Goal: Task Accomplishment & Management: Complete application form

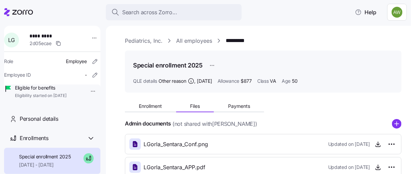
click at [145, 39] on link "Pediatrics, Inc." at bounding box center [144, 41] width 38 height 8
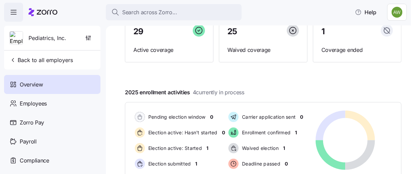
scroll to position [151, 0]
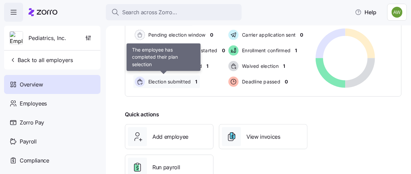
click at [162, 80] on span "Election submitted" at bounding box center [168, 81] width 45 height 7
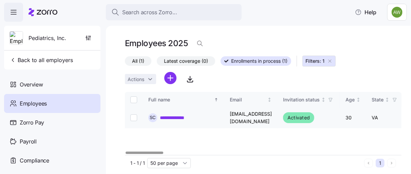
click at [178, 116] on link "**********" at bounding box center [177, 117] width 35 height 7
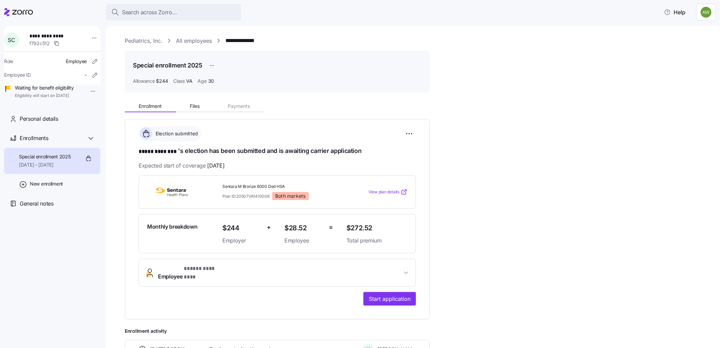
click at [140, 42] on link "Pediatrics, Inc." at bounding box center [144, 41] width 38 height 8
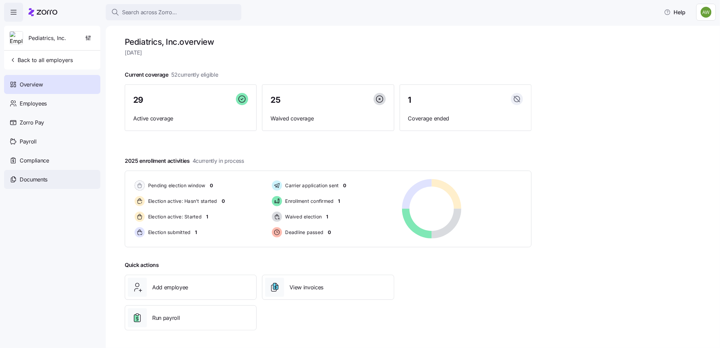
click at [24, 174] on span "Documents" at bounding box center [34, 179] width 28 height 8
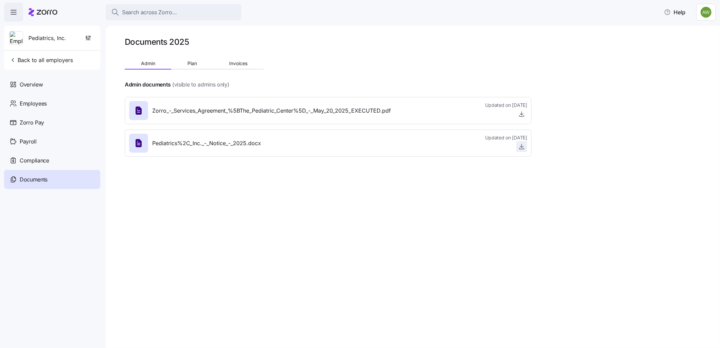
click at [410, 146] on icon "button" at bounding box center [522, 146] width 7 height 7
click at [180, 11] on div "Search across Zorro..." at bounding box center [173, 12] width 125 height 8
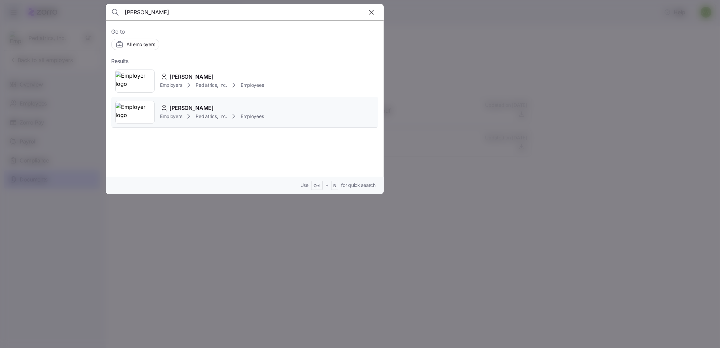
type input "sarah"
click at [178, 108] on span "Sarah Callaham" at bounding box center [192, 108] width 44 height 8
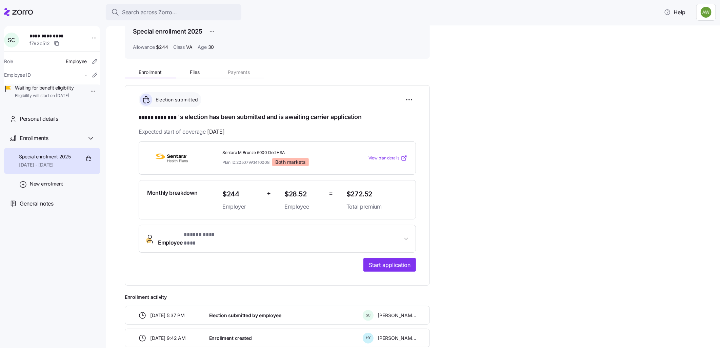
scroll to position [68, 0]
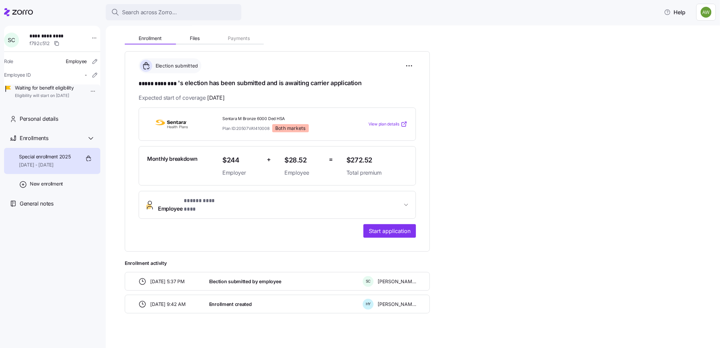
click at [246, 174] on span "Employee * ***** ******** *" at bounding box center [280, 205] width 244 height 16
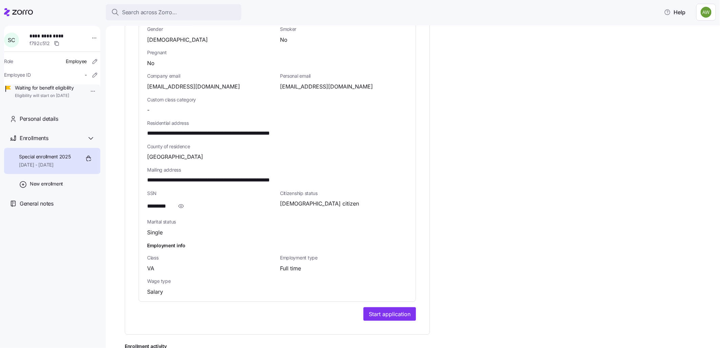
scroll to position [331, 0]
click at [180, 174] on icon "button" at bounding box center [181, 205] width 7 height 8
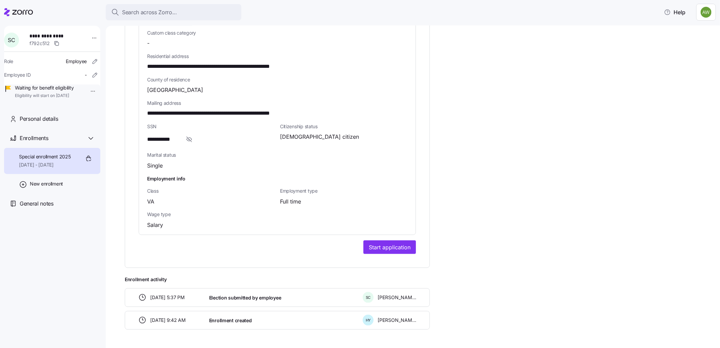
scroll to position [407, 0]
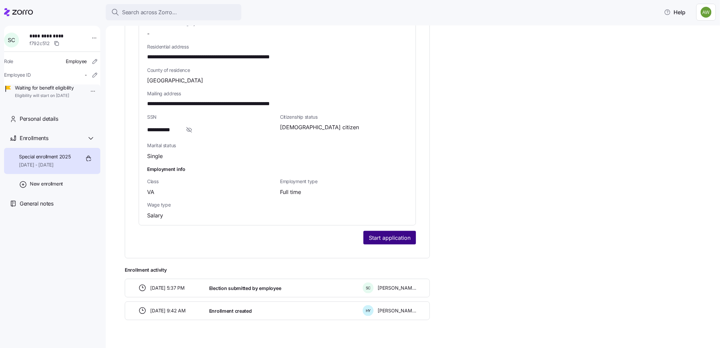
click at [375, 174] on span "Start application" at bounding box center [390, 238] width 42 height 8
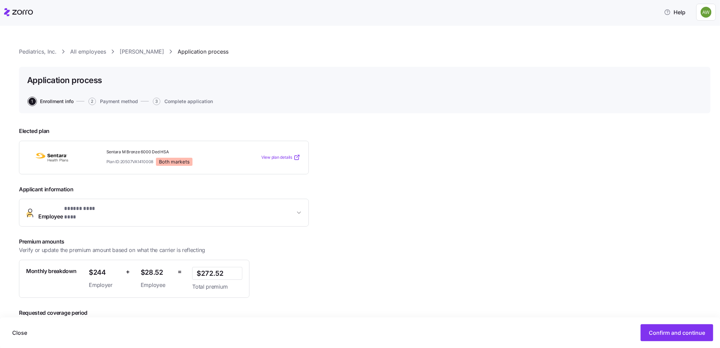
scroll to position [33, 0]
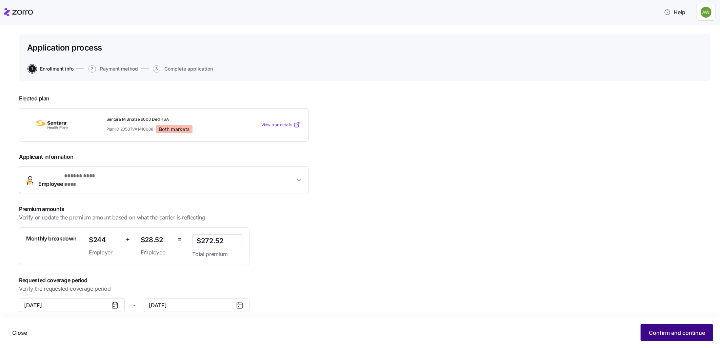
click at [410, 174] on span "Confirm and continue" at bounding box center [677, 333] width 56 height 8
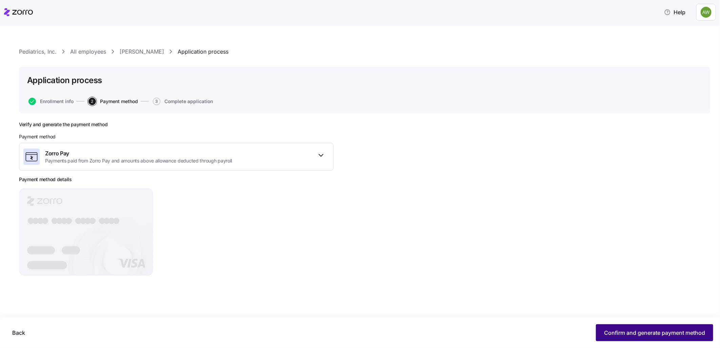
click at [410, 174] on span "Confirm and generate payment method" at bounding box center [654, 333] width 101 height 8
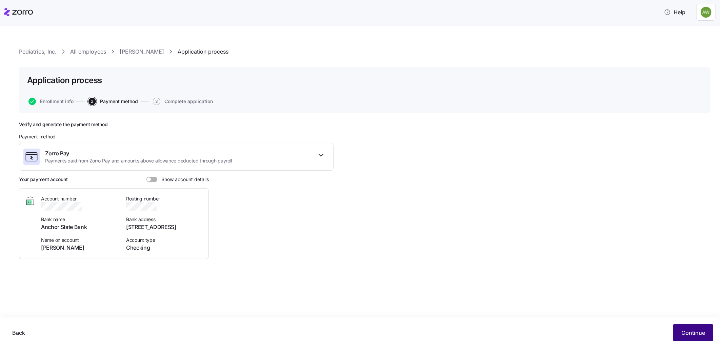
click at [410, 174] on span "Continue" at bounding box center [694, 333] width 24 height 8
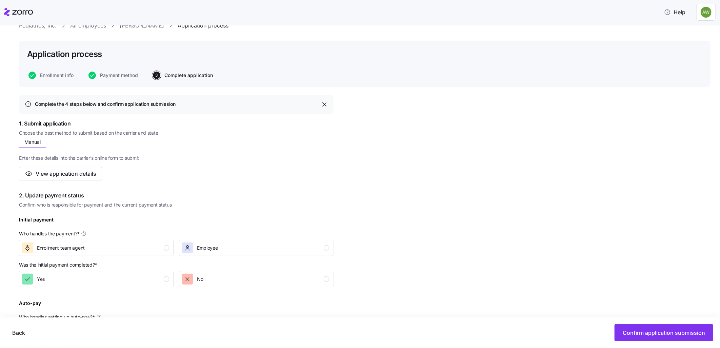
scroll to position [38, 0]
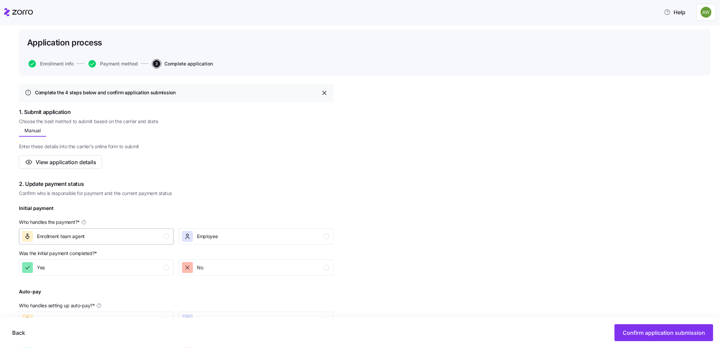
click at [162, 174] on div "Enrollment team agent" at bounding box center [95, 236] width 147 height 11
click at [252, 174] on div "No" at bounding box center [255, 267] width 147 height 11
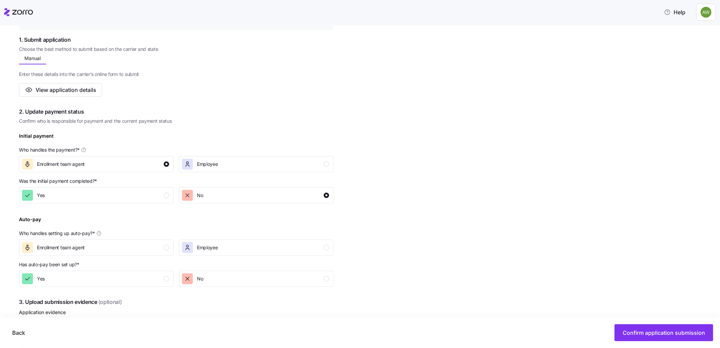
scroll to position [113, 0]
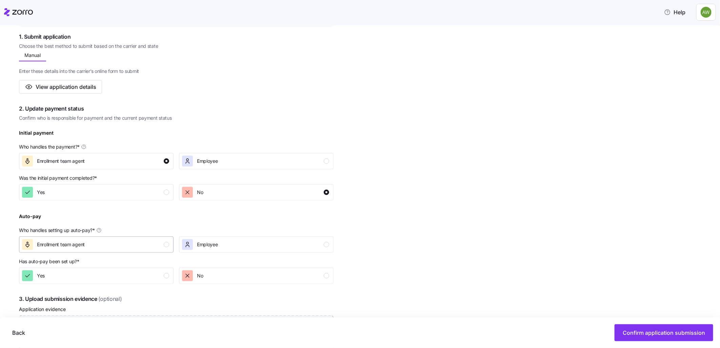
click at [121, 174] on div "Enrollment team agent" at bounding box center [95, 244] width 147 height 11
click at [237, 174] on div "No" at bounding box center [255, 275] width 147 height 11
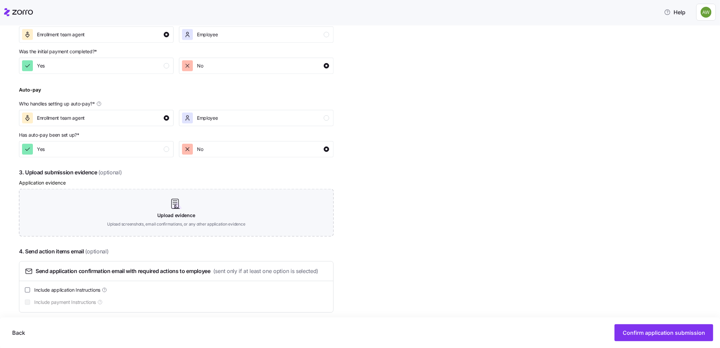
scroll to position [246, 0]
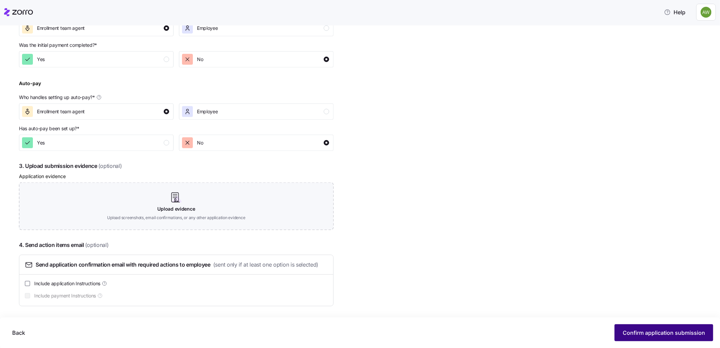
click at [410, 174] on span "Confirm application submission" at bounding box center [664, 333] width 82 height 8
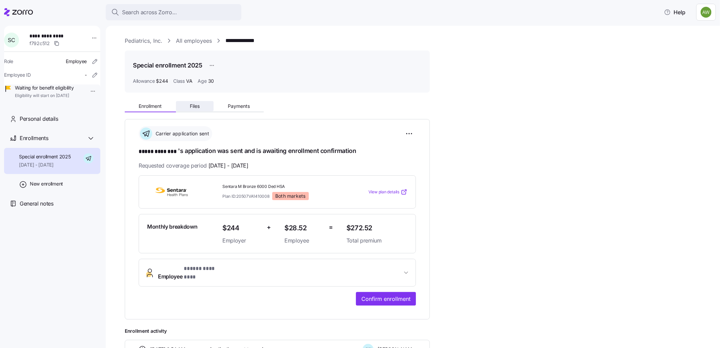
click at [195, 109] on span "Files" at bounding box center [195, 106] width 10 height 5
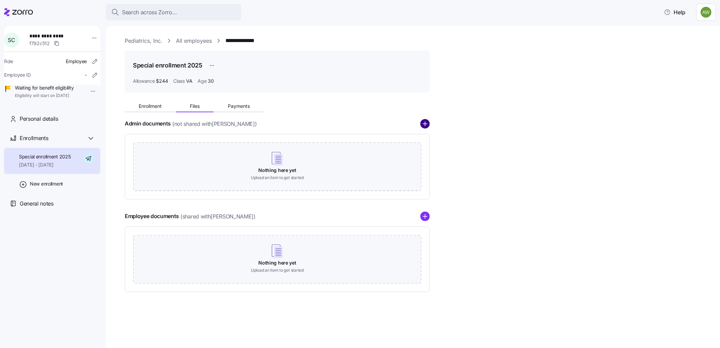
click at [410, 123] on circle "add icon" at bounding box center [425, 123] width 9 height 9
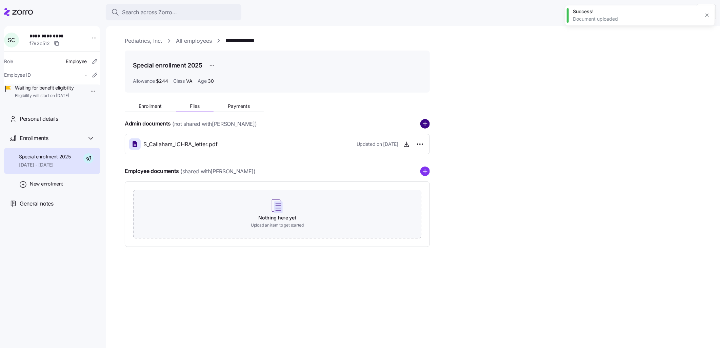
click at [410, 123] on circle "add icon" at bounding box center [425, 123] width 9 height 9
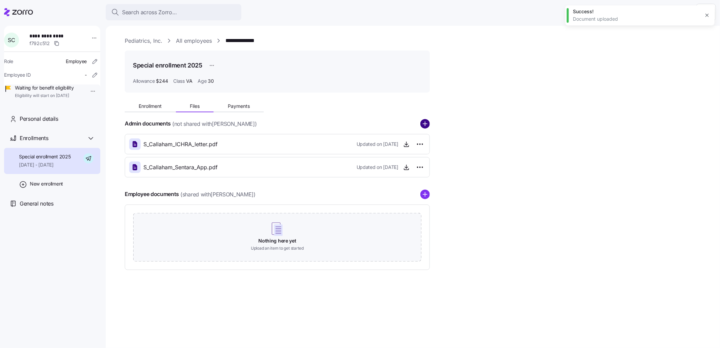
click at [410, 124] on icon "add icon" at bounding box center [425, 123] width 9 height 9
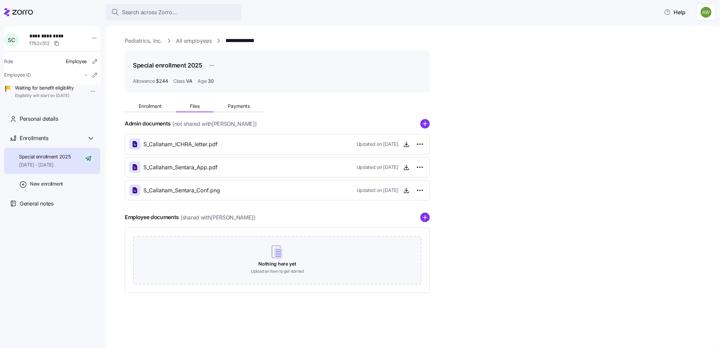
click at [197, 41] on link "All employees" at bounding box center [194, 41] width 36 height 8
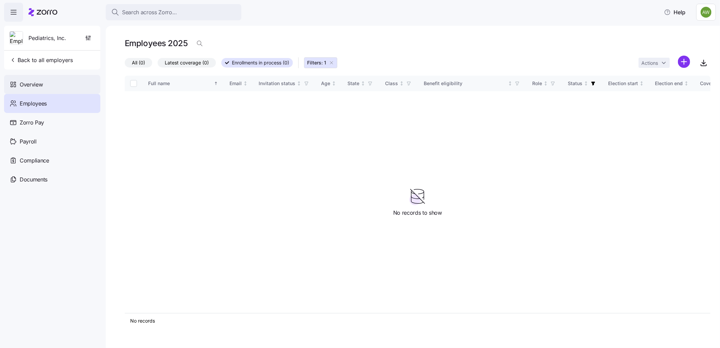
click at [26, 85] on span "Overview" at bounding box center [31, 84] width 23 height 8
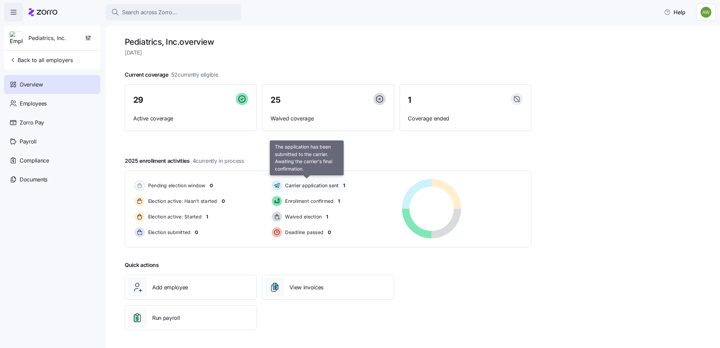
click at [298, 174] on span "Carrier application sent" at bounding box center [312, 185] width 56 height 7
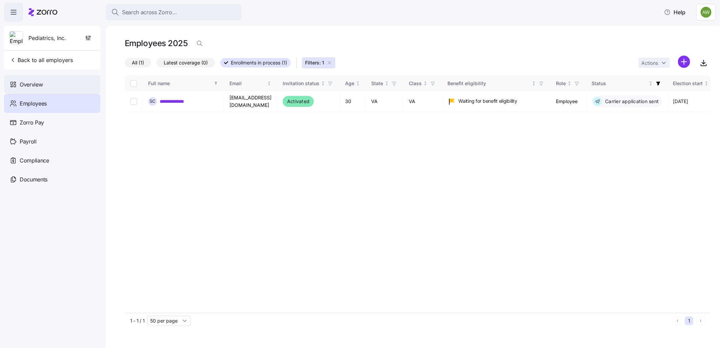
click at [30, 86] on span "Overview" at bounding box center [31, 84] width 23 height 8
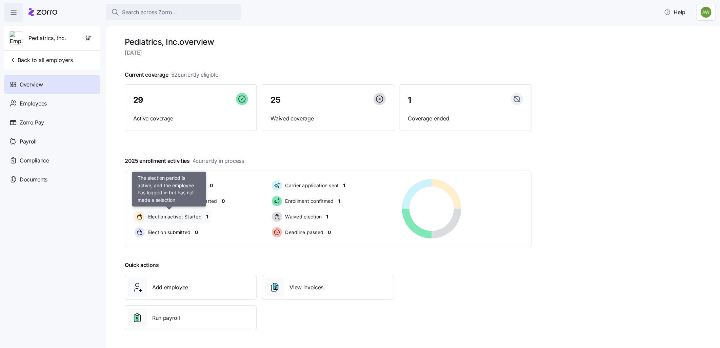
click at [168, 174] on span "Election active: Started" at bounding box center [174, 216] width 56 height 7
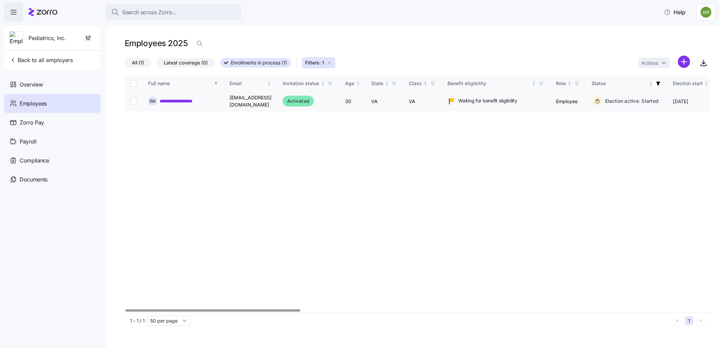
click at [177, 101] on link "**********" at bounding box center [185, 101] width 50 height 7
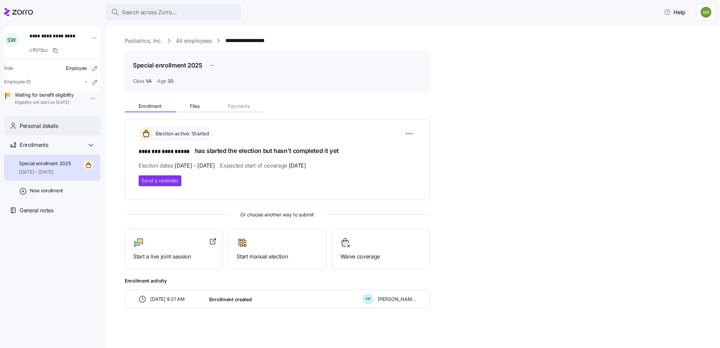
click at [32, 130] on span "Personal details" at bounding box center [39, 126] width 39 height 8
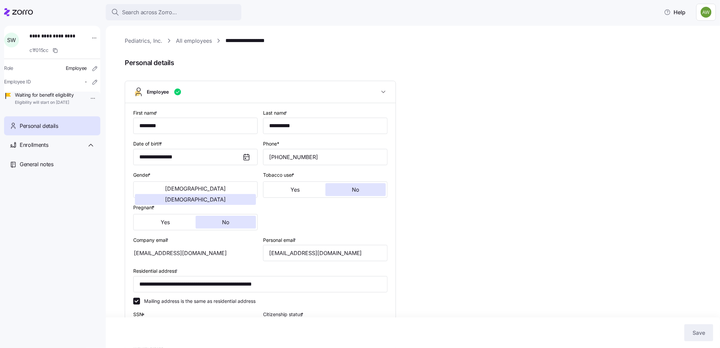
type input "VA"
click at [137, 42] on link "Pediatrics, Inc." at bounding box center [144, 41] width 38 height 8
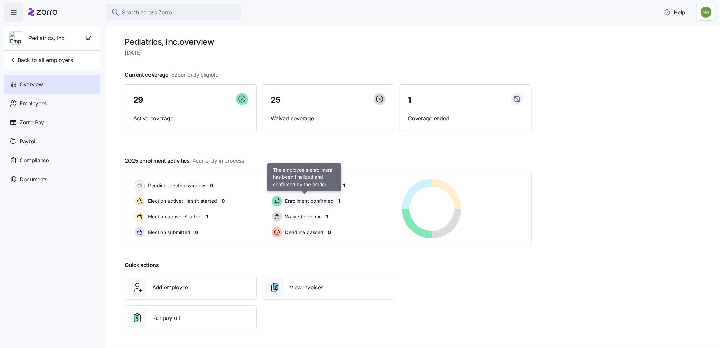
click at [304, 174] on span "Enrollment confirmed" at bounding box center [309, 201] width 51 height 7
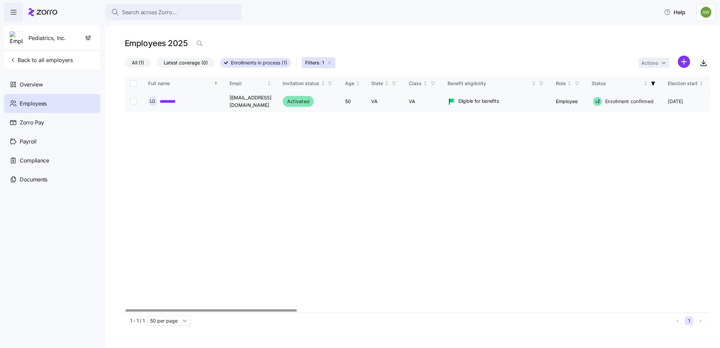
click at [163, 98] on link "*********" at bounding box center [170, 101] width 20 height 7
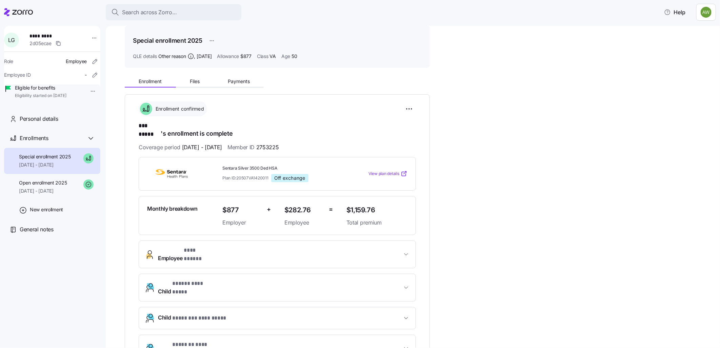
scroll to position [38, 0]
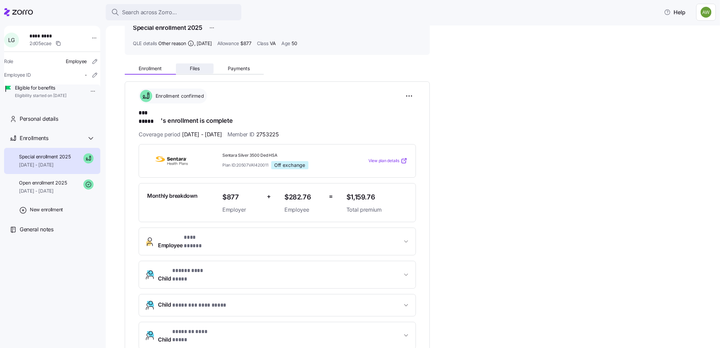
click at [193, 69] on span "Files" at bounding box center [195, 68] width 10 height 5
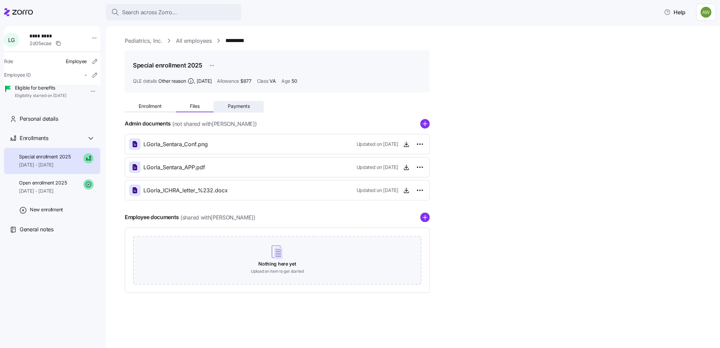
click at [236, 102] on button "Payments" at bounding box center [239, 106] width 50 height 10
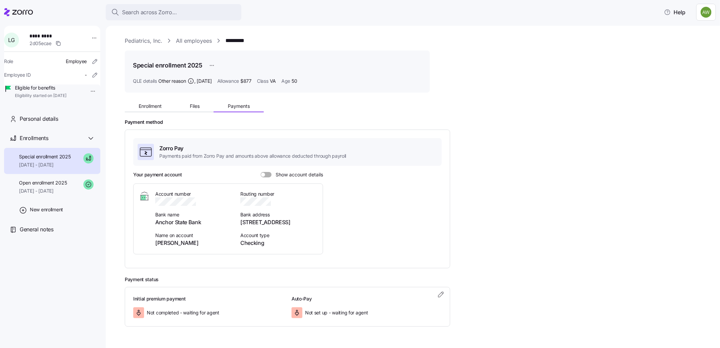
click at [269, 174] on span at bounding box center [268, 174] width 7 height 5
click at [261, 172] on input "Show account details" at bounding box center [261, 172] width 0 height 0
click at [196, 108] on span "Files" at bounding box center [195, 106] width 10 height 5
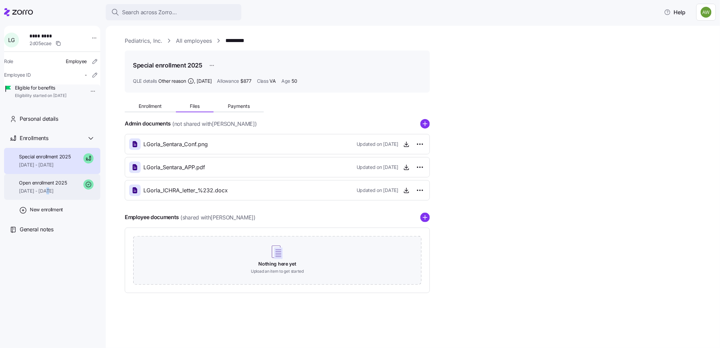
click at [48, 174] on span "[DATE] - [DATE]" at bounding box center [43, 191] width 48 height 7
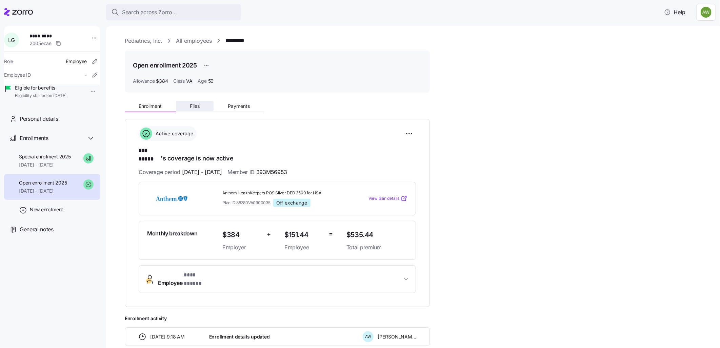
click at [197, 105] on span "Files" at bounding box center [195, 106] width 10 height 5
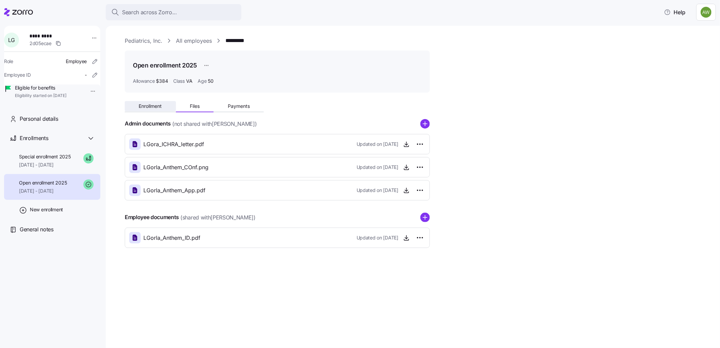
click at [157, 106] on span "Enrollment" at bounding box center [150, 106] width 23 height 5
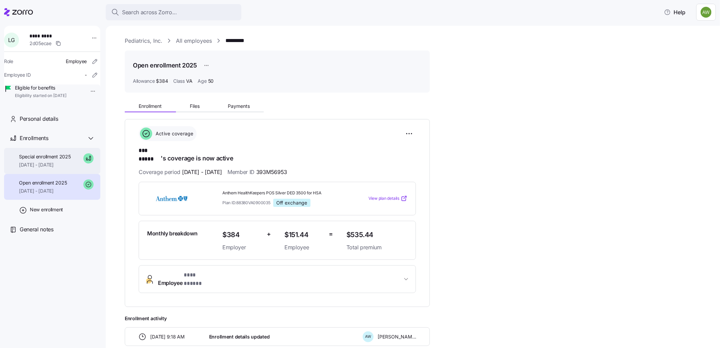
click at [62, 160] on span "Special enrollment 2025" at bounding box center [45, 156] width 52 height 7
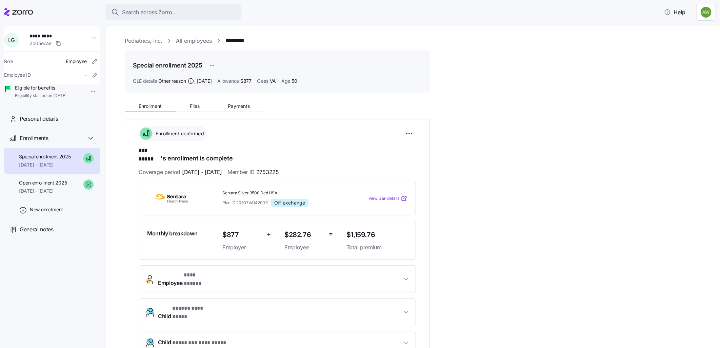
click at [62, 160] on span "Special enrollment 2025" at bounding box center [45, 156] width 52 height 7
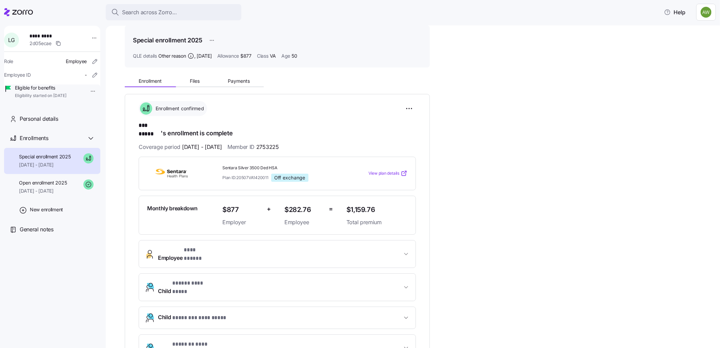
scroll to position [38, 0]
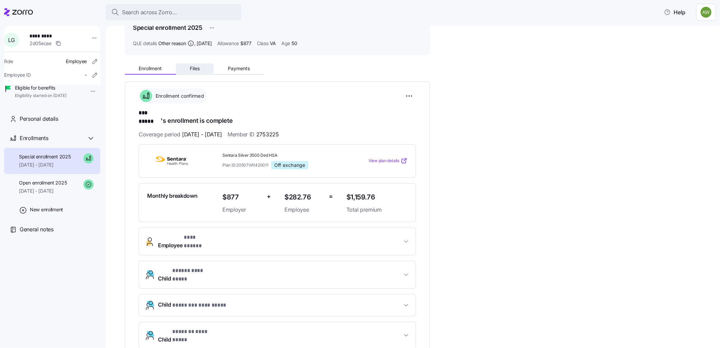
click at [205, 72] on button "Files" at bounding box center [195, 68] width 38 height 10
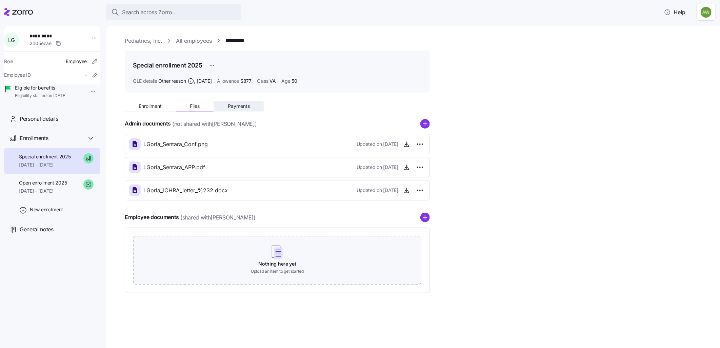
click at [238, 106] on span "Payments" at bounding box center [239, 106] width 22 height 5
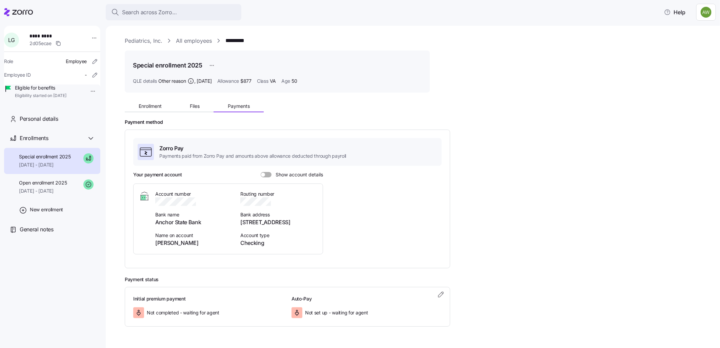
click at [266, 174] on span at bounding box center [268, 174] width 7 height 5
click at [261, 172] on input "Show account details" at bounding box center [261, 172] width 0 height 0
click at [148, 106] on span "Enrollment" at bounding box center [150, 106] width 23 height 5
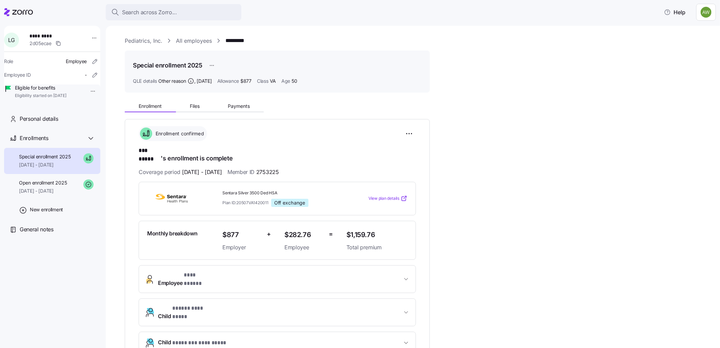
click at [232, 174] on span "Employee * *** ***** *" at bounding box center [280, 279] width 244 height 16
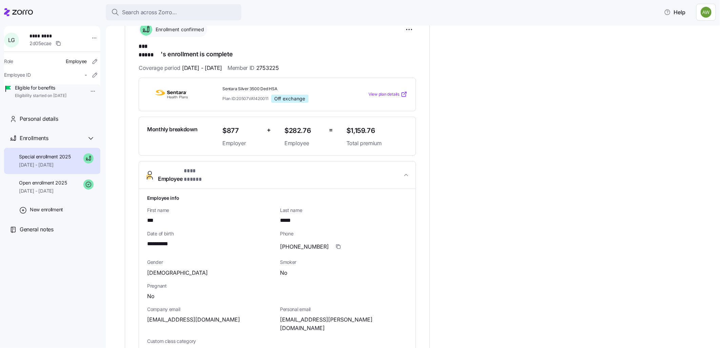
scroll to position [38, 0]
